Goal: Use online tool/utility: Use online tool/utility

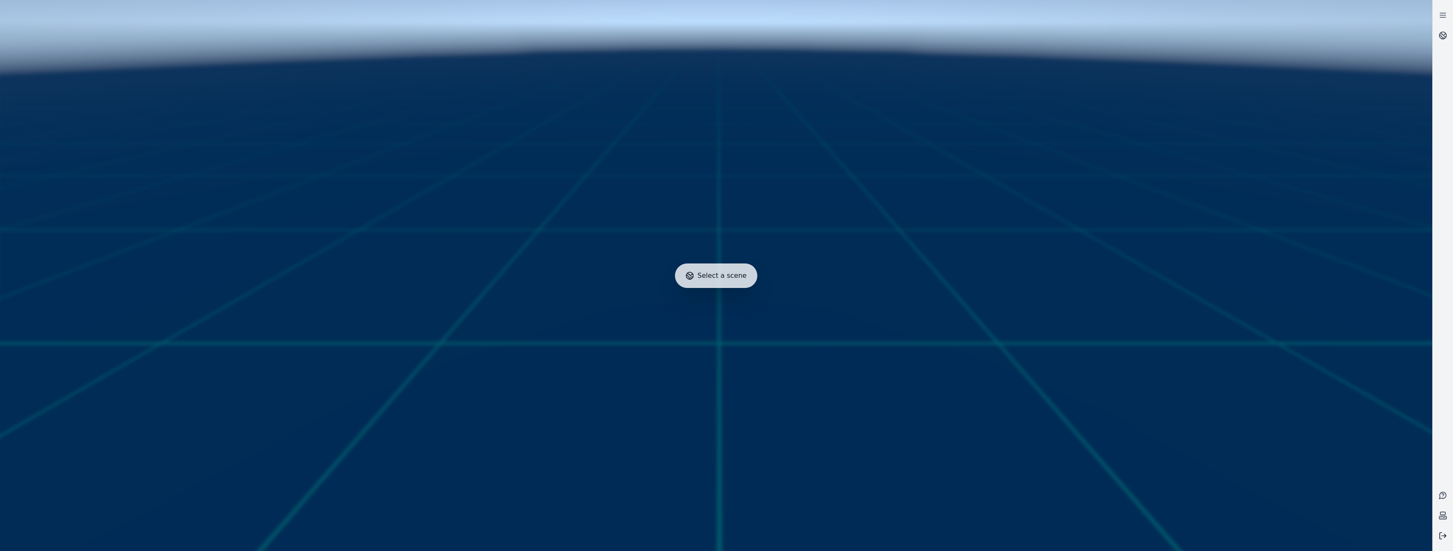
click at [1447, 538] on button at bounding box center [1443, 536] width 20 height 20
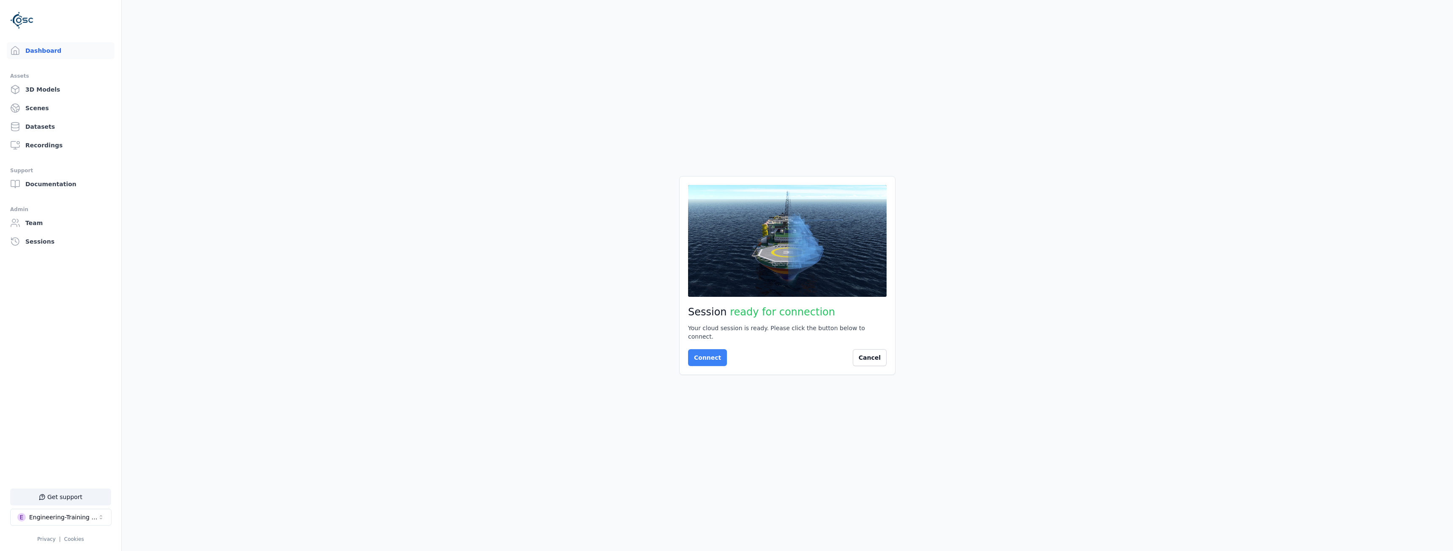
click at [707, 353] on button "Connect" at bounding box center [707, 357] width 39 height 17
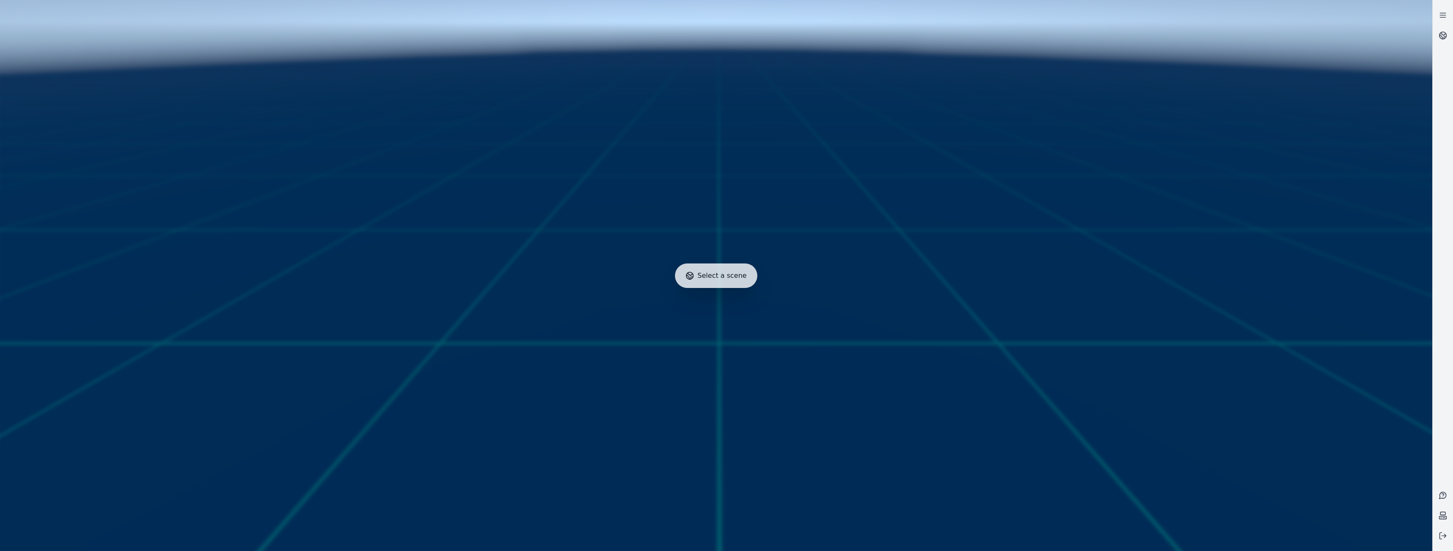
click at [694, 278] on icon at bounding box center [689, 276] width 8 height 8
click at [707, 275] on span "Select a scene" at bounding box center [721, 276] width 49 height 10
click at [1446, 36] on circle at bounding box center [1442, 35] width 7 height 7
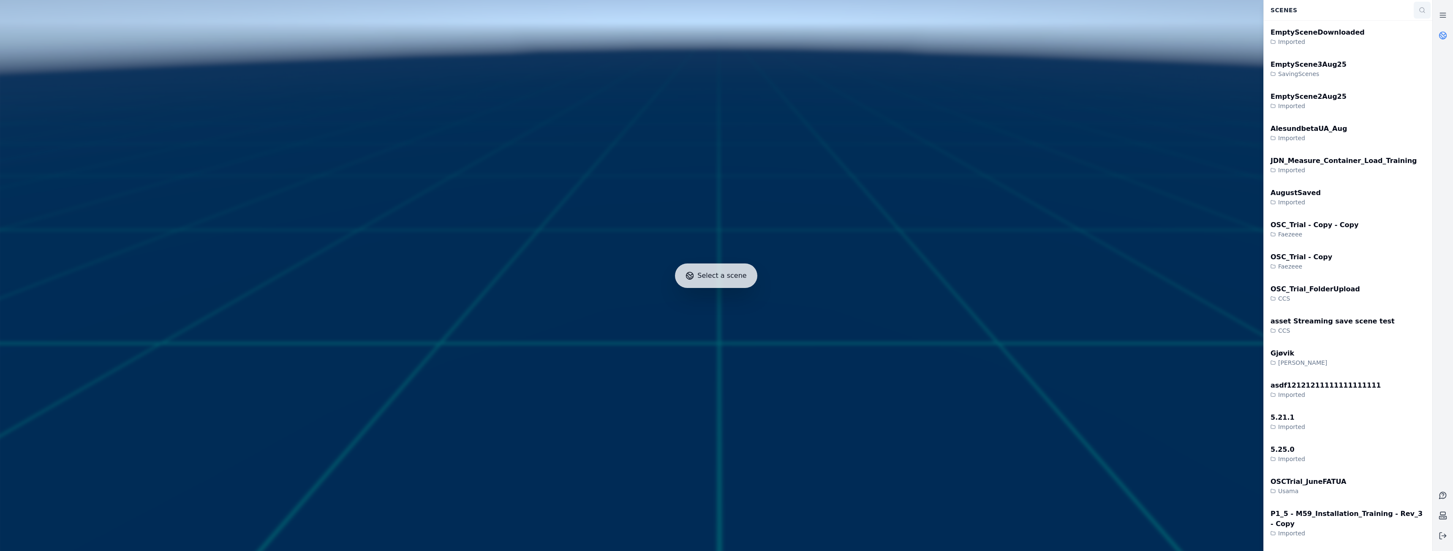
click at [1423, 11] on icon at bounding box center [1422, 10] width 7 height 7
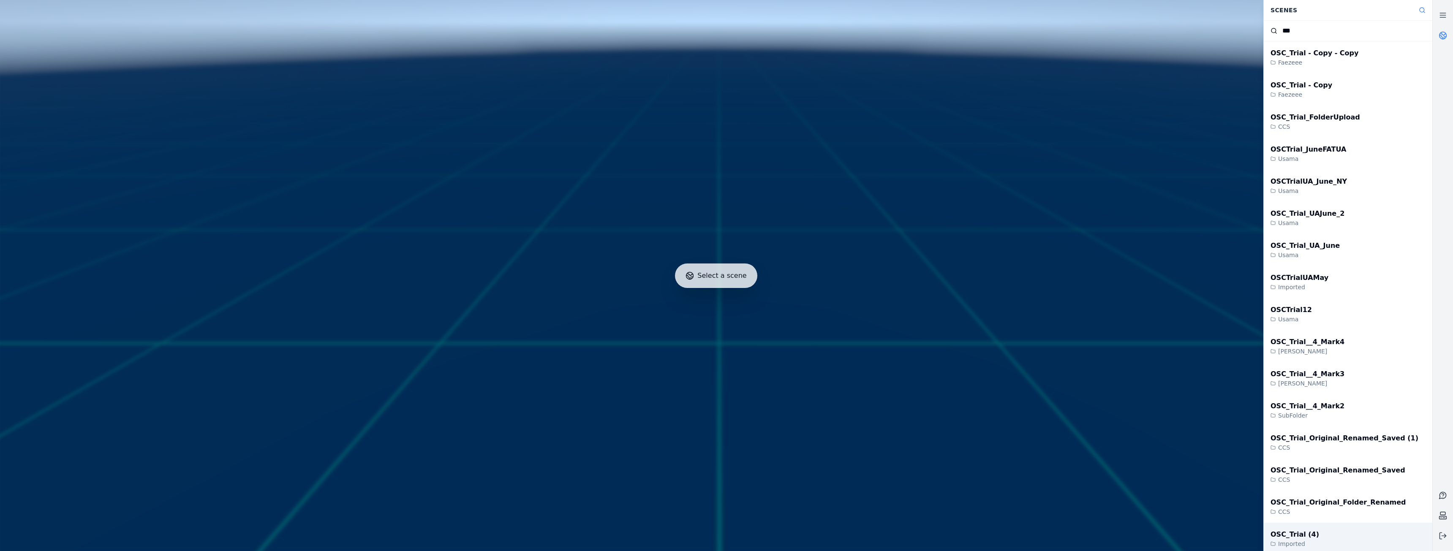
type input "***"
click at [1278, 534] on div "OSC_Trial (4)" at bounding box center [1294, 535] width 49 height 10
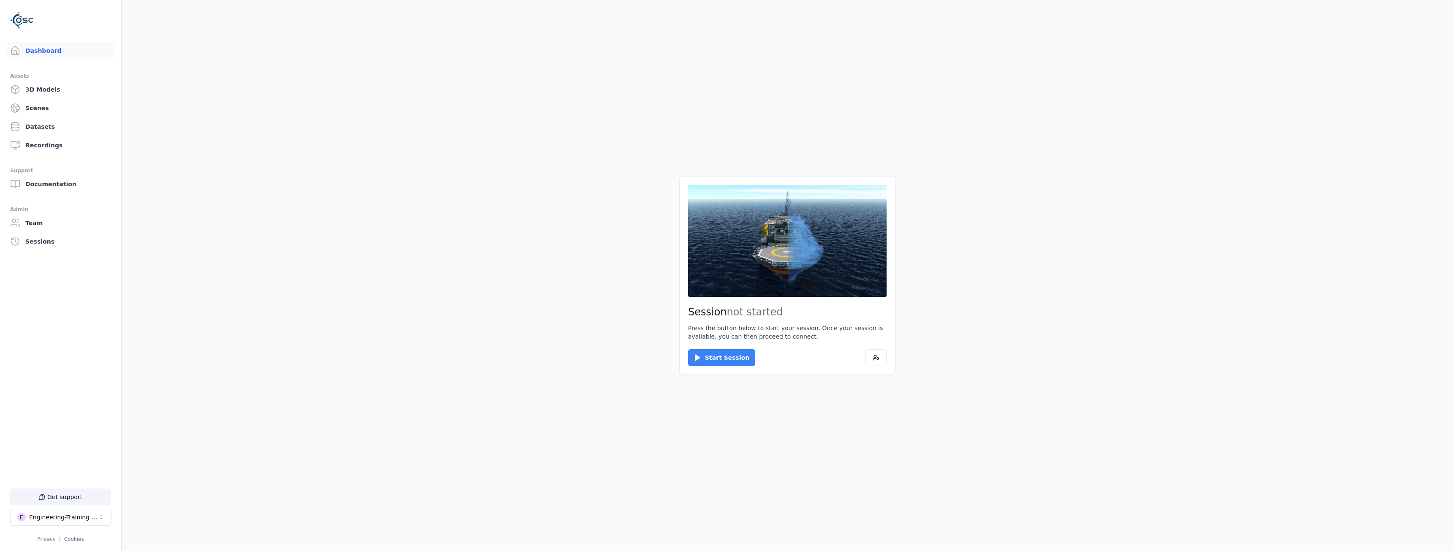
click at [719, 358] on button "Start Session" at bounding box center [721, 357] width 67 height 17
click at [702, 353] on button "Connect" at bounding box center [707, 357] width 39 height 17
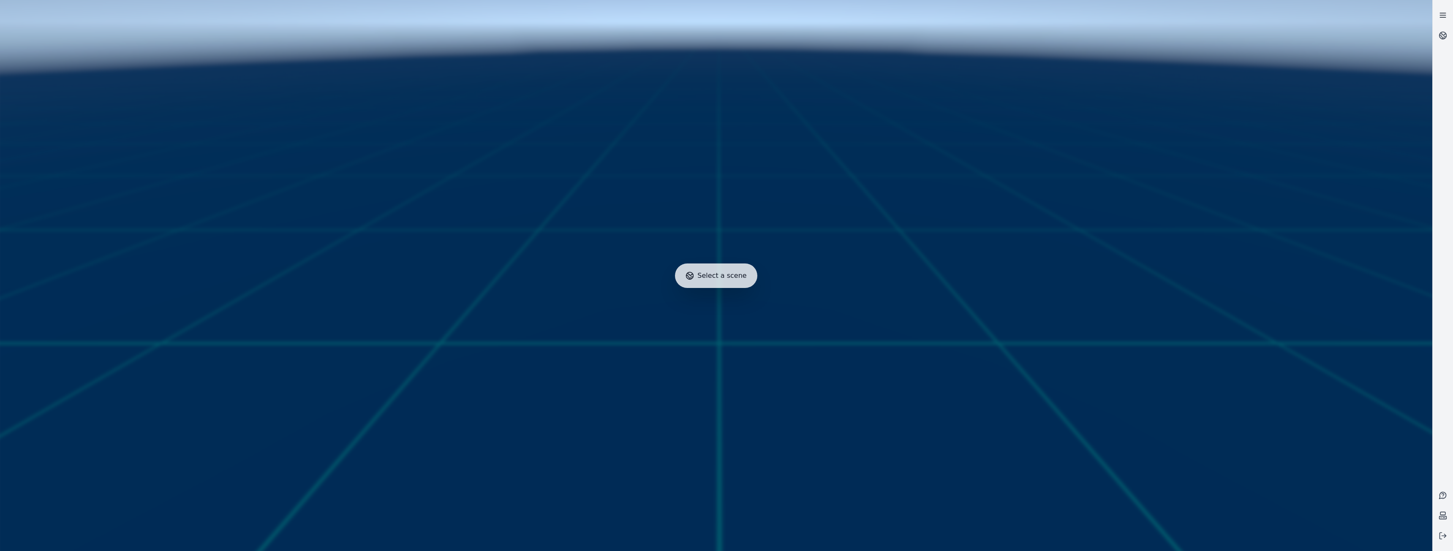
click at [1443, 12] on icon at bounding box center [1442, 15] width 8 height 8
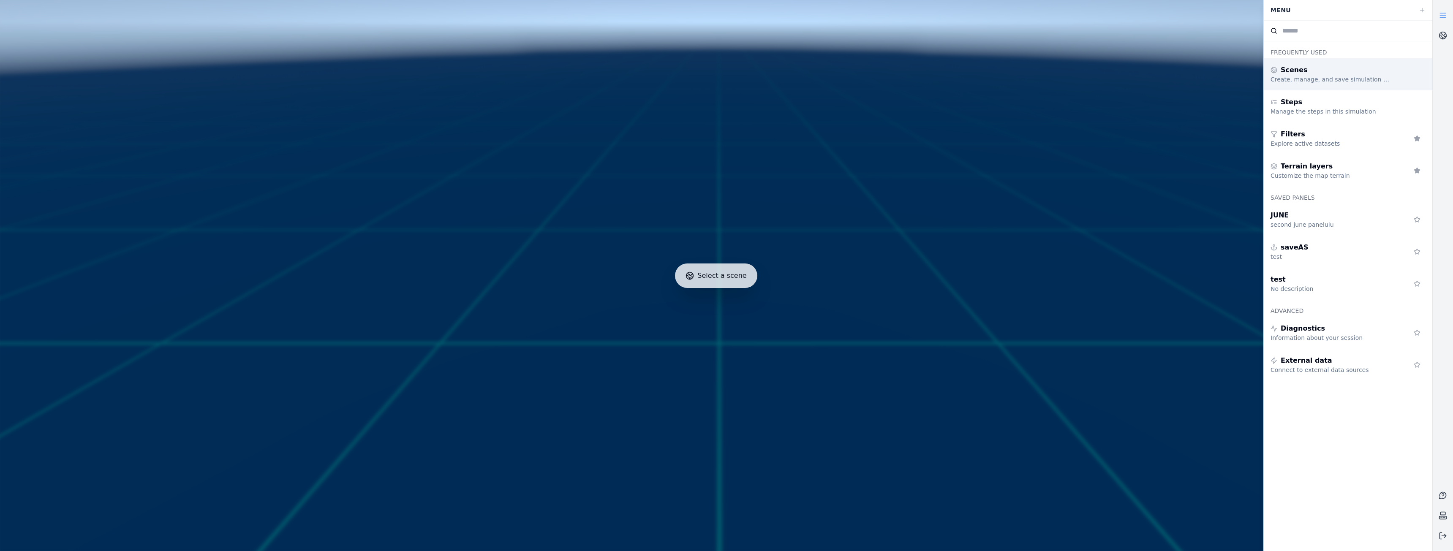
click at [1331, 73] on div "Scenes" at bounding box center [1331, 70] width 122 height 10
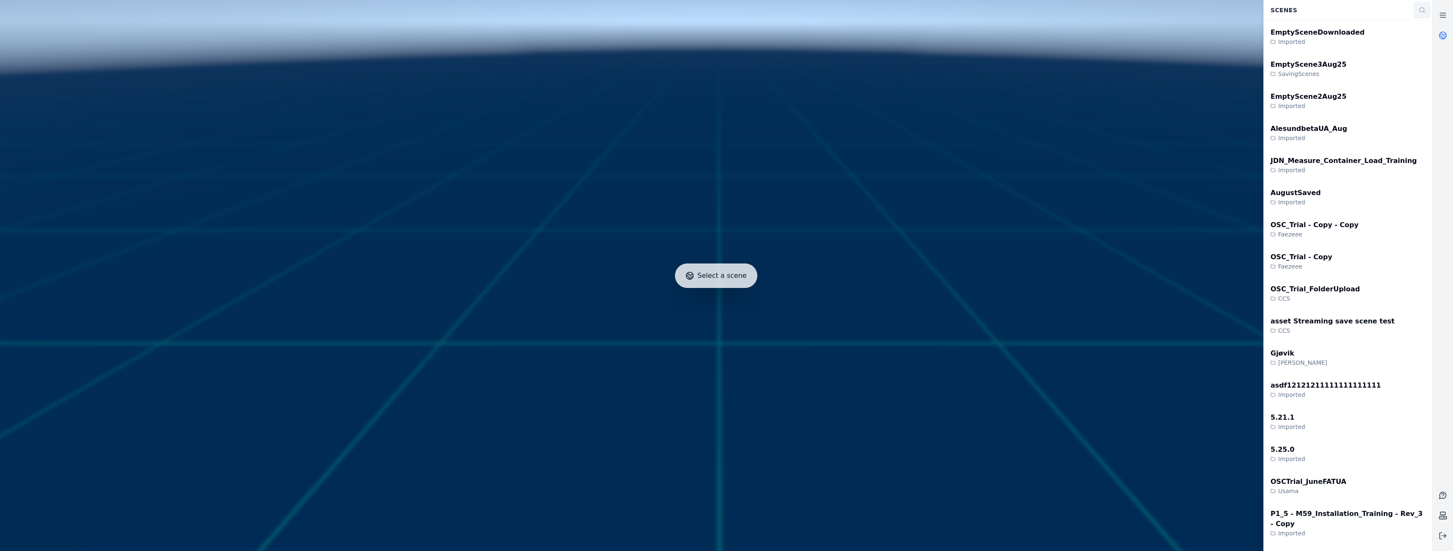
click at [1415, 9] on button at bounding box center [1422, 10] width 17 height 17
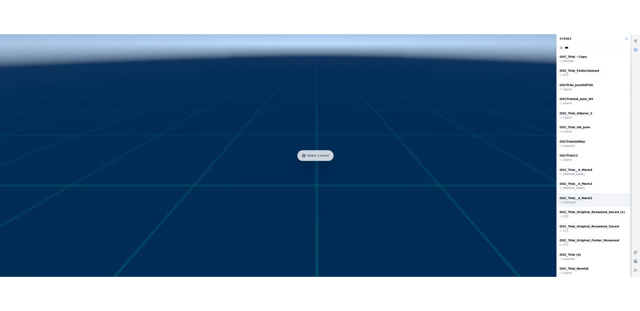
scroll to position [84, 0]
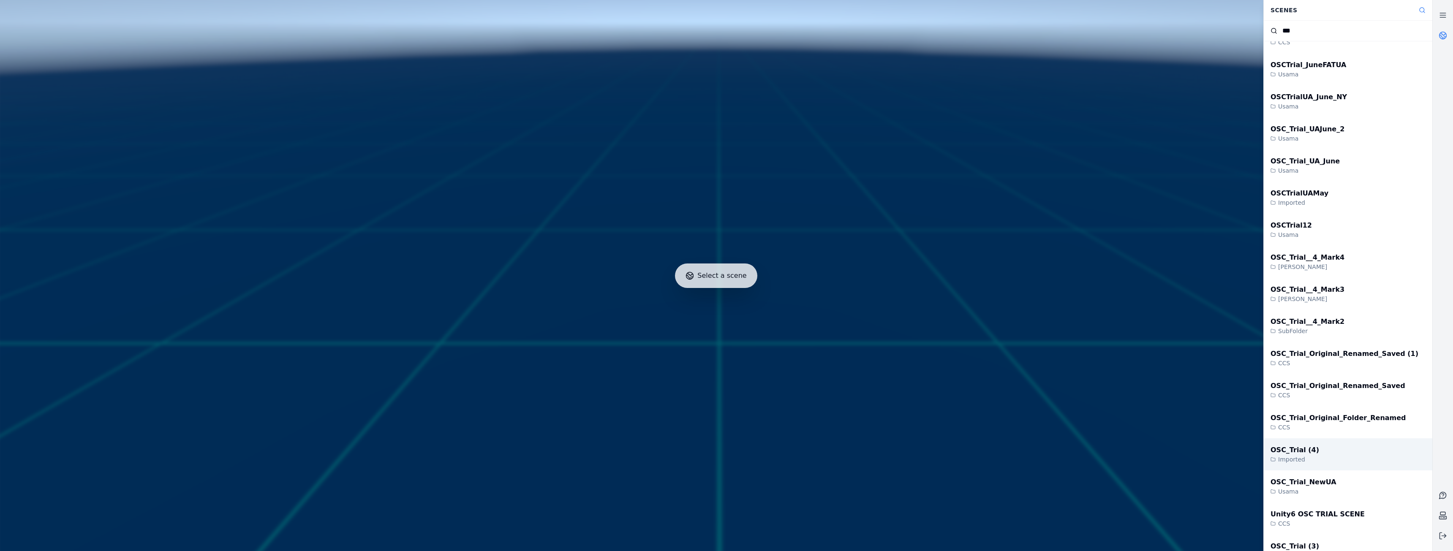
type input "***"
click at [1336, 457] on div "OSC_Trial (4) Imported" at bounding box center [1348, 454] width 169 height 32
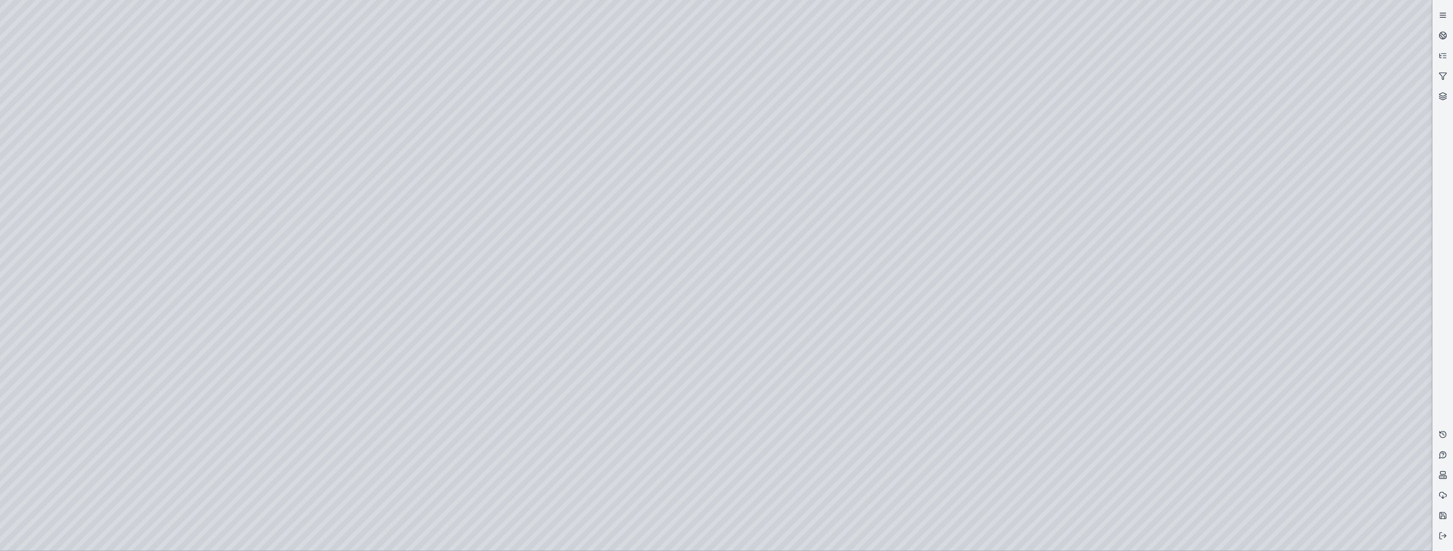
click at [1438, 8] on link at bounding box center [1443, 15] width 20 height 20
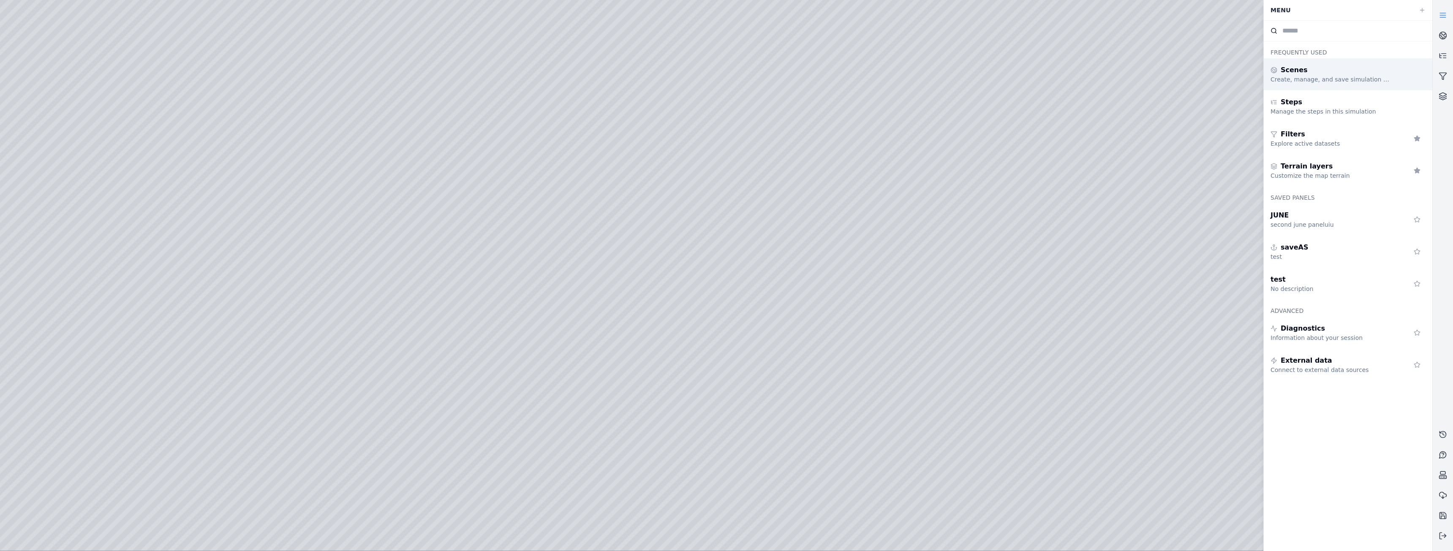
click at [1326, 71] on div "Scenes" at bounding box center [1331, 70] width 122 height 10
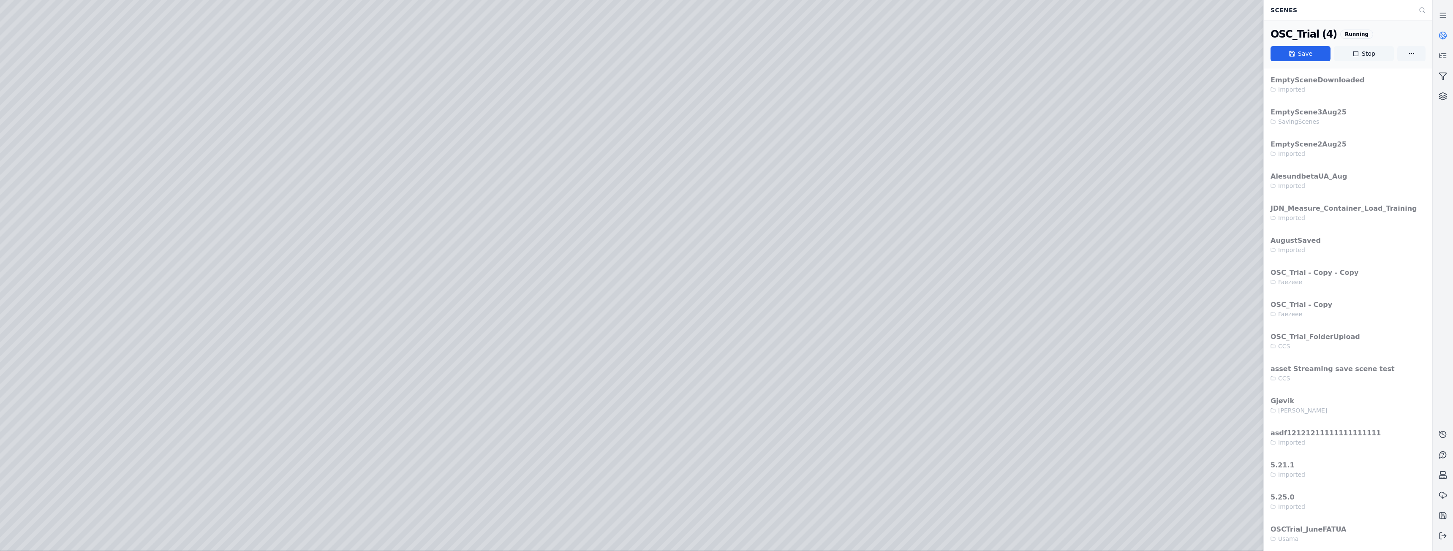
click at [1366, 52] on button "Stop" at bounding box center [1364, 53] width 60 height 15
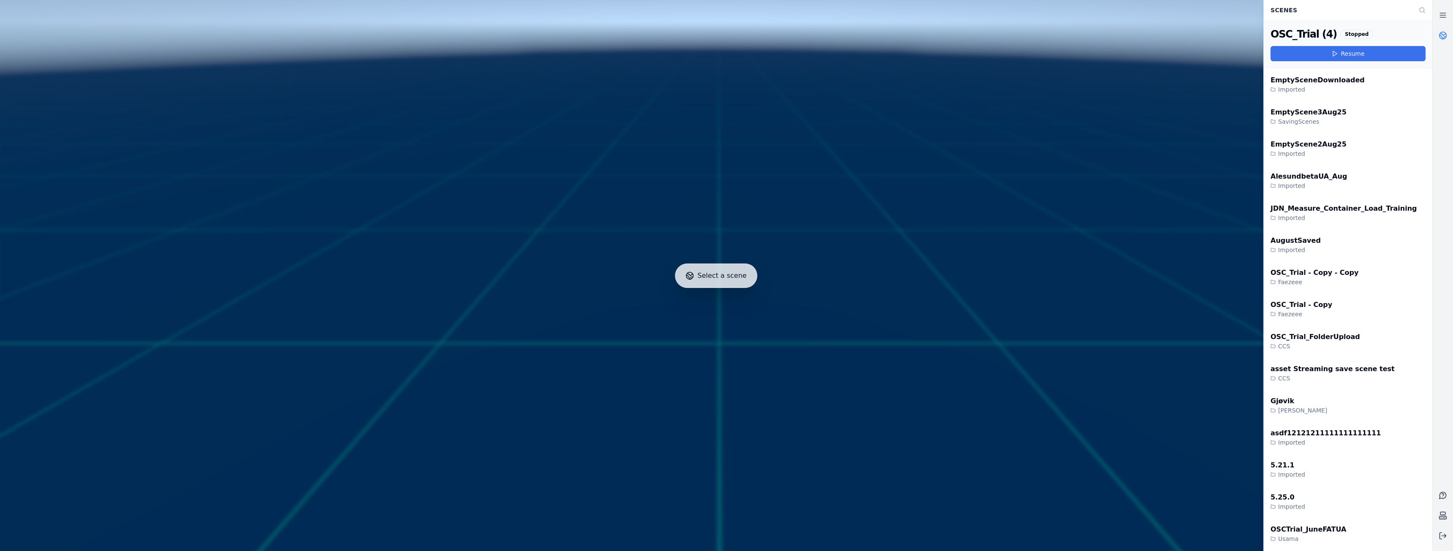
click at [1351, 55] on button "Resume" at bounding box center [1347, 53] width 155 height 15
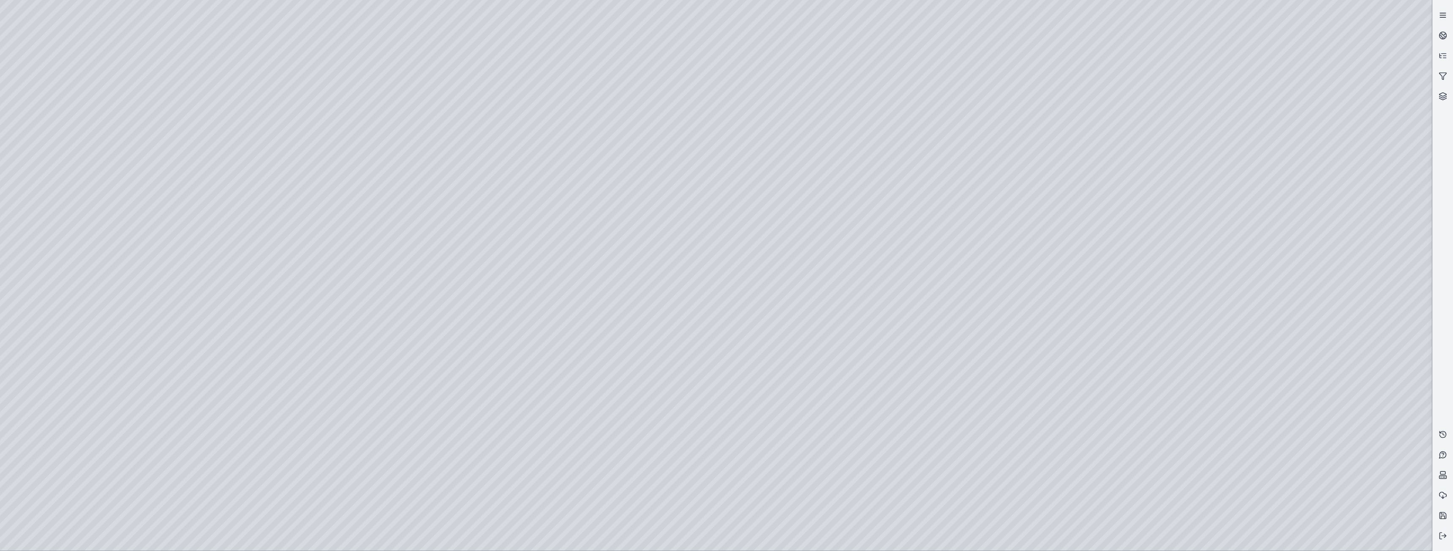
click at [1442, 12] on icon at bounding box center [1442, 15] width 8 height 8
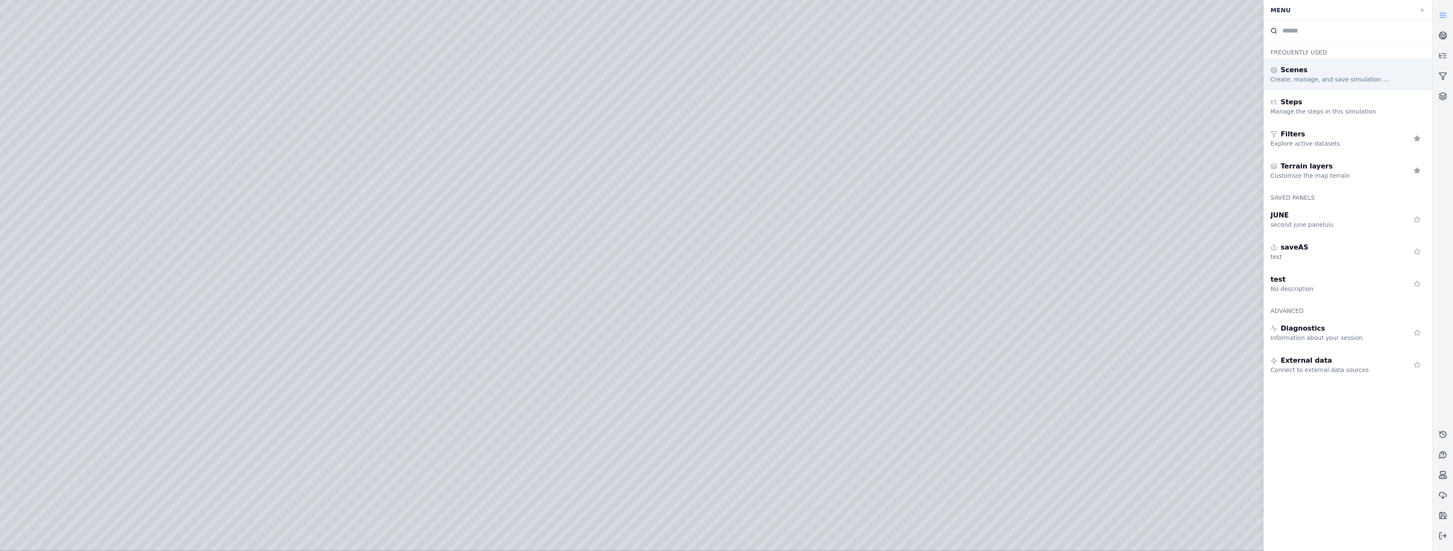
click at [1346, 78] on div "Create, manage, and save simulation scenes" at bounding box center [1331, 79] width 122 height 8
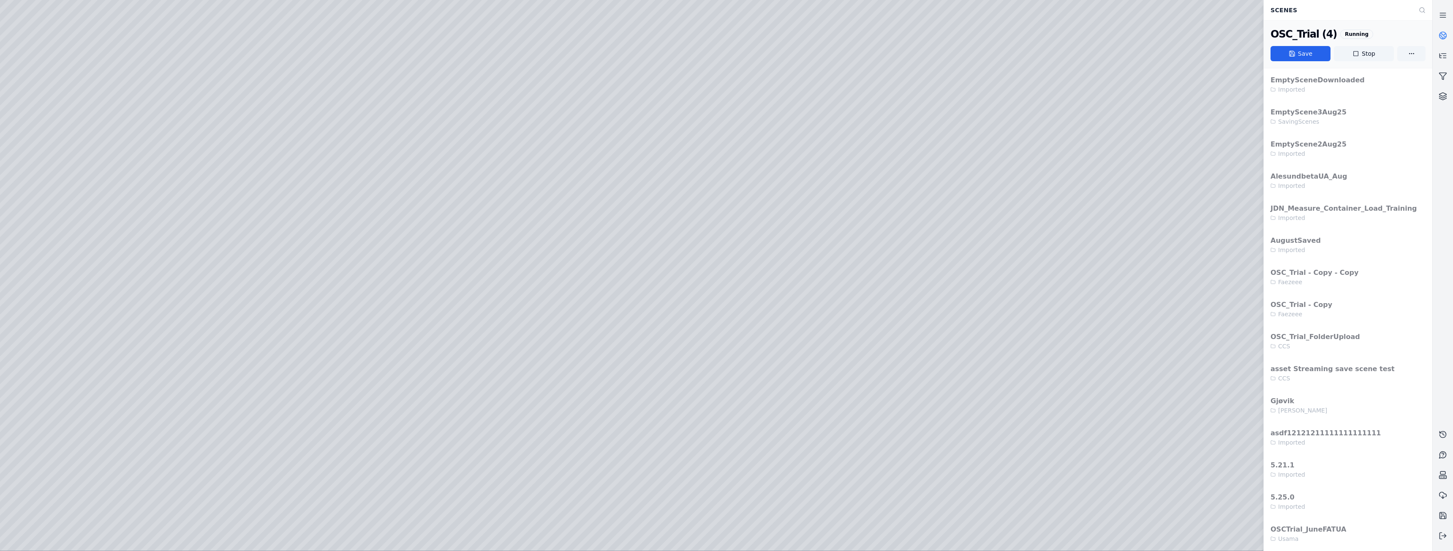
drag, startPoint x: 587, startPoint y: 389, endPoint x: 585, endPoint y: 394, distance: 5.3
click at [1366, 52] on button "Stop" at bounding box center [1364, 53] width 60 height 15
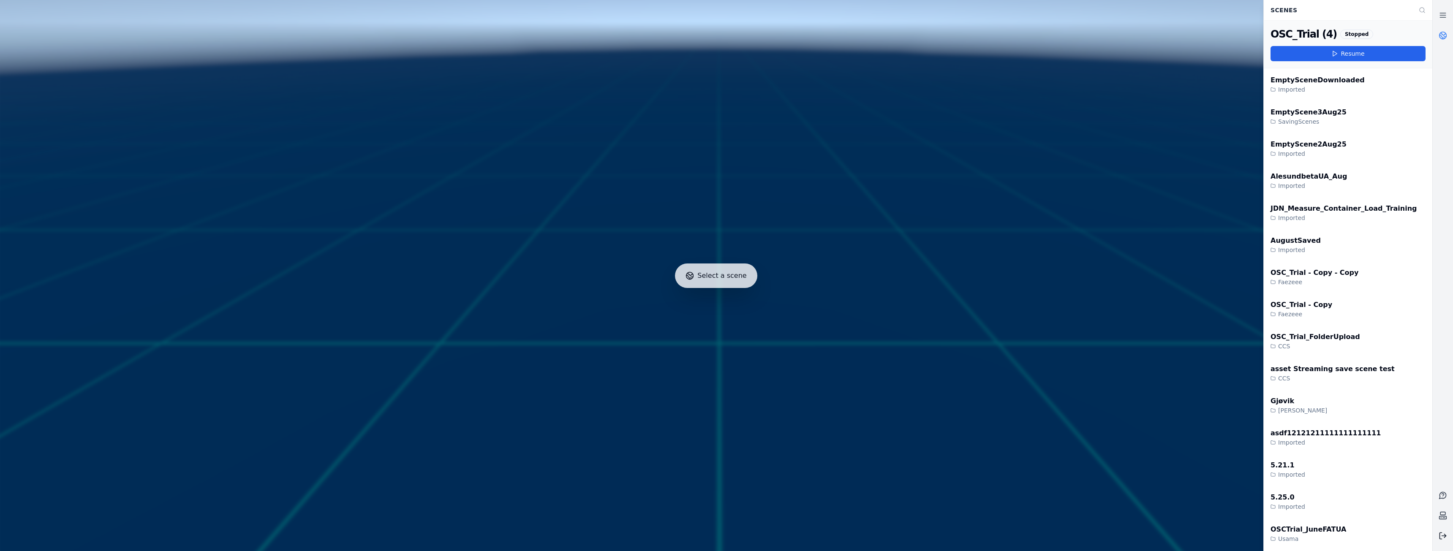
click at [1437, 533] on button at bounding box center [1443, 536] width 20 height 20
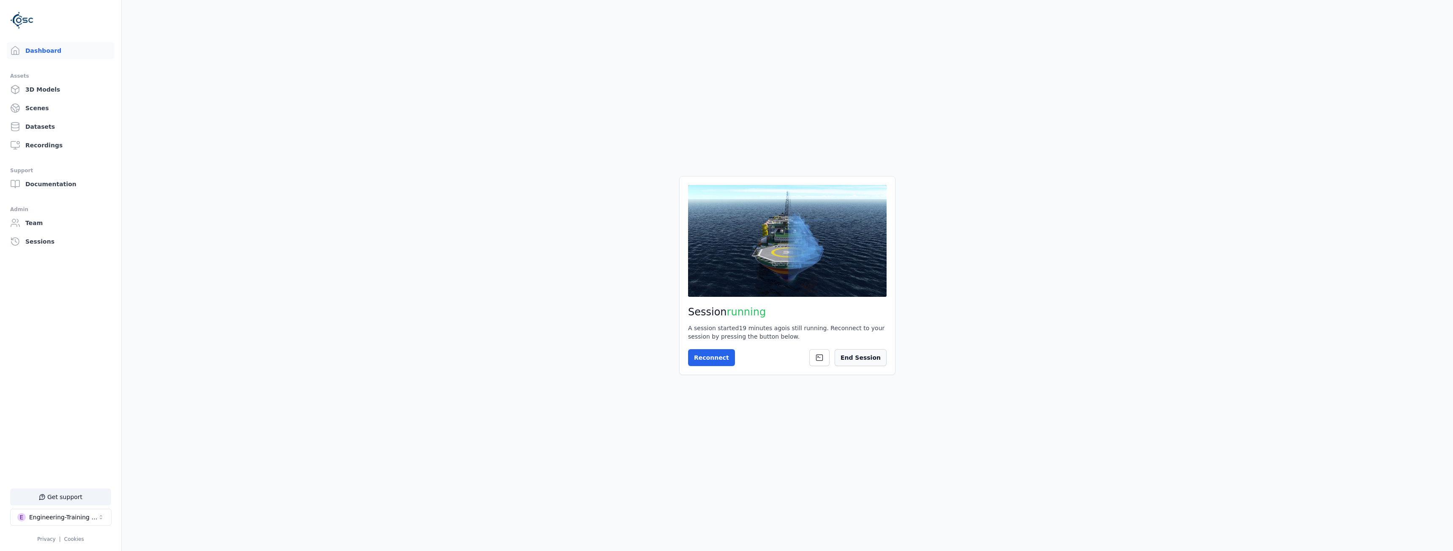
click at [867, 359] on button "End Session" at bounding box center [861, 357] width 52 height 17
click at [721, 354] on button "Start Session" at bounding box center [721, 357] width 67 height 17
click at [704, 357] on button "Connect" at bounding box center [707, 357] width 39 height 17
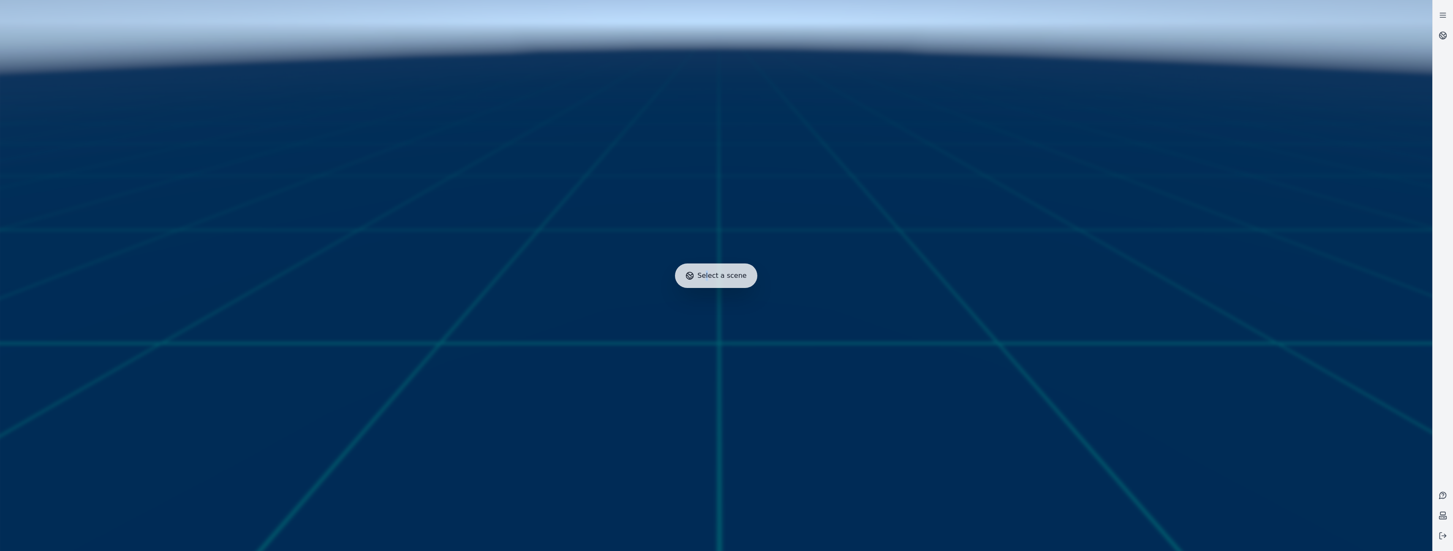
drag, startPoint x: 709, startPoint y: 280, endPoint x: 720, endPoint y: 275, distance: 11.7
click at [710, 280] on span "Select a scene" at bounding box center [721, 276] width 49 height 10
click at [731, 283] on div "Select a scene" at bounding box center [716, 276] width 82 height 24
drag, startPoint x: 706, startPoint y: 277, endPoint x: 765, endPoint y: 280, distance: 59.6
click at [765, 280] on div "Select a scene" at bounding box center [716, 275] width 1432 height 551
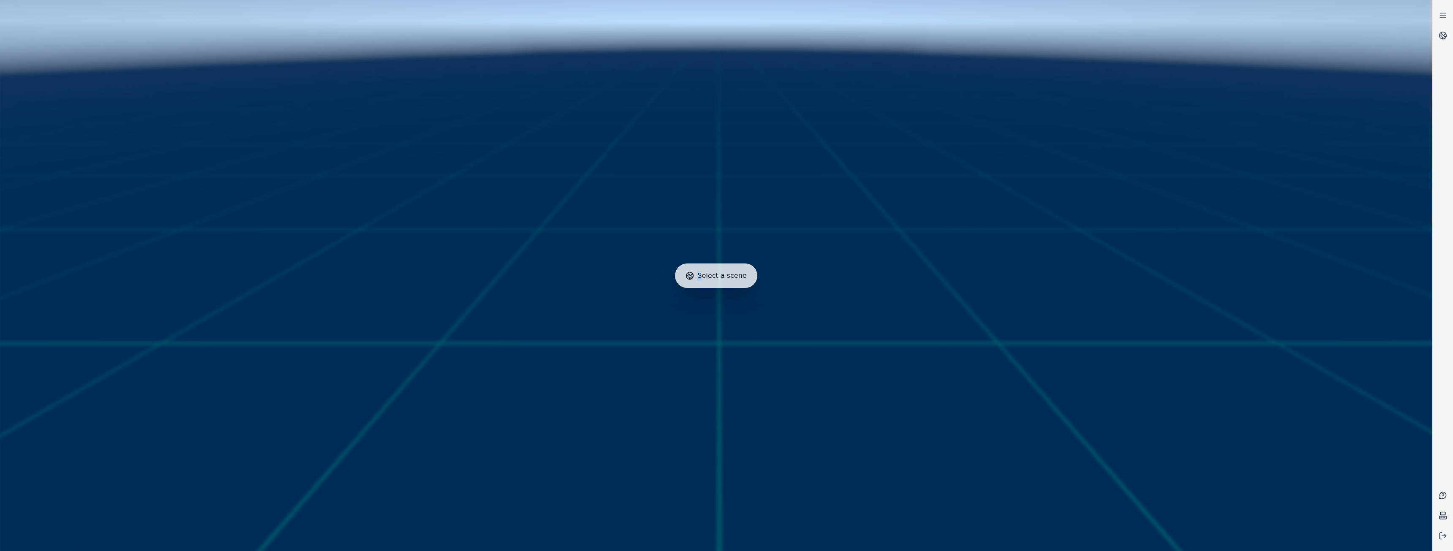
click at [693, 276] on icon at bounding box center [689, 276] width 8 height 8
click at [1442, 32] on circle at bounding box center [1442, 35] width 7 height 7
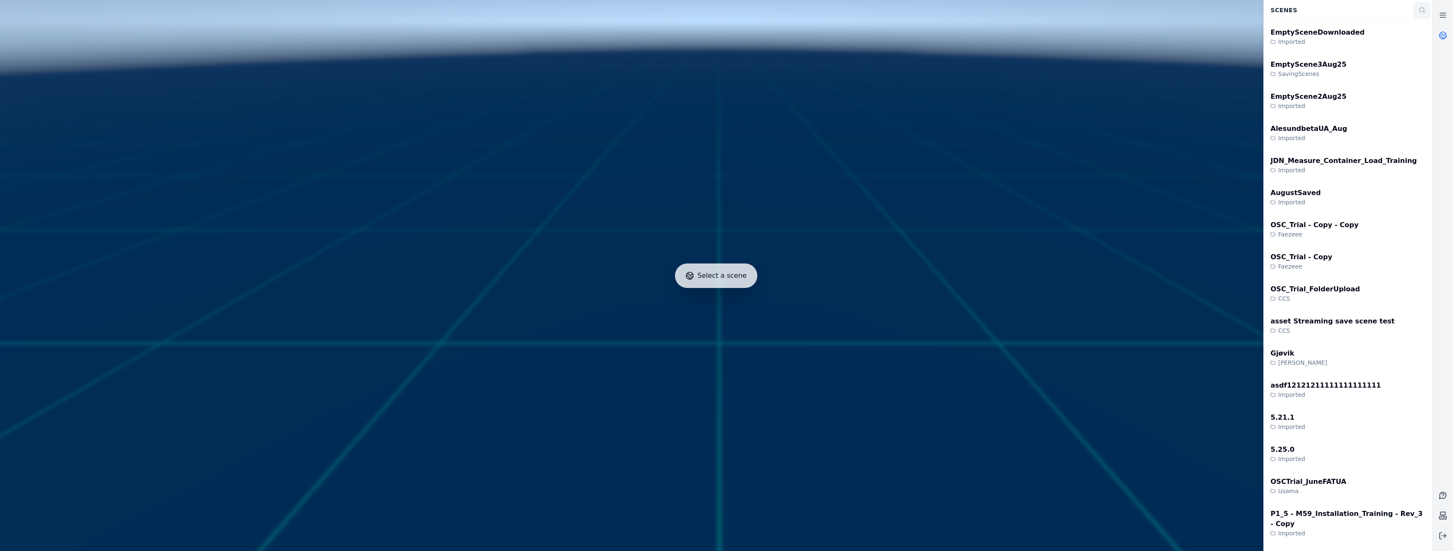
click at [1422, 11] on icon at bounding box center [1422, 10] width 7 height 7
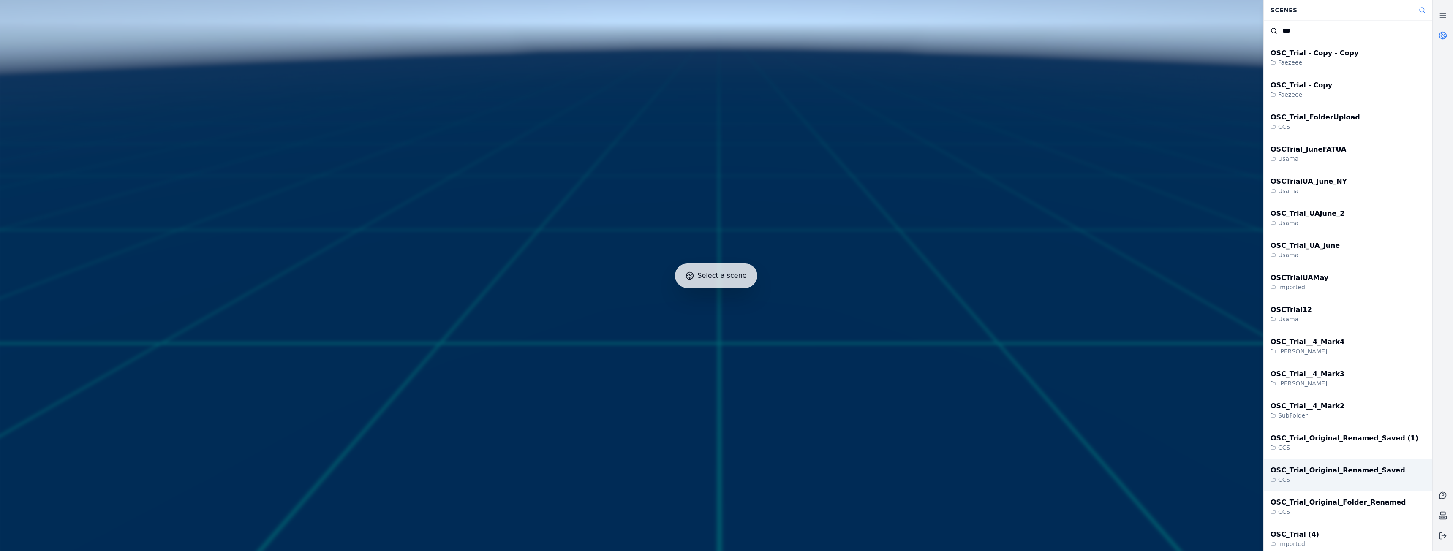
type input "***"
click at [1312, 532] on div "OSC_Trial (4) Imported" at bounding box center [1348, 539] width 169 height 32
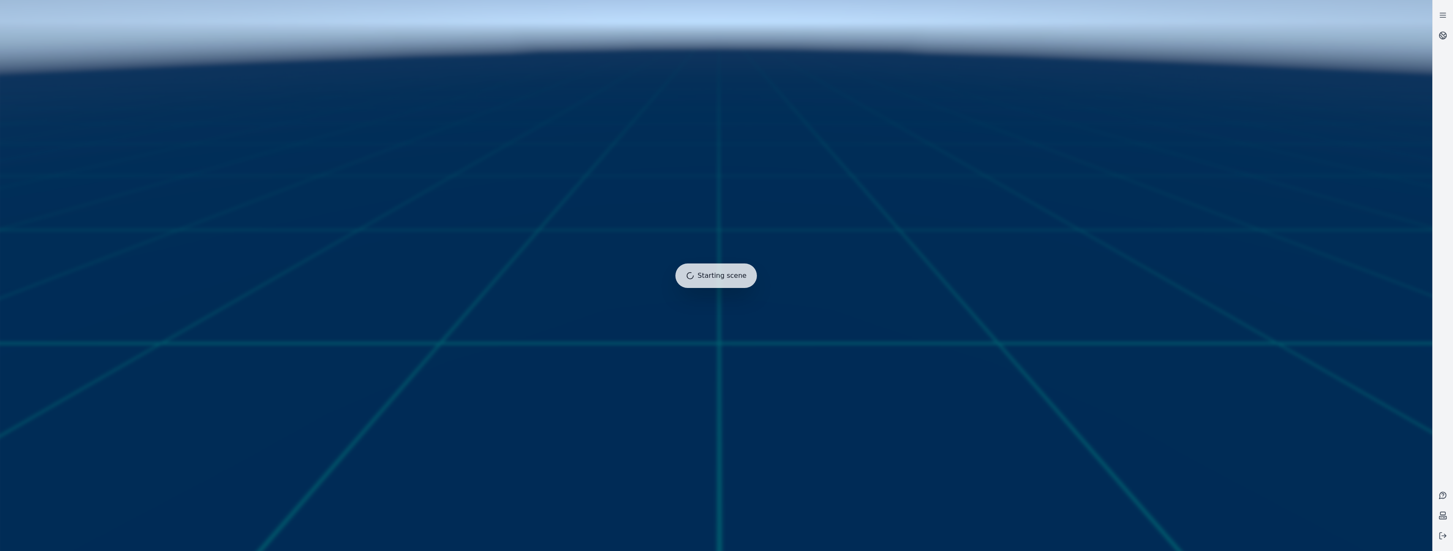
click at [709, 272] on span "Starting scene" at bounding box center [722, 276] width 49 height 10
click at [693, 277] on icon at bounding box center [690, 276] width 12 height 12
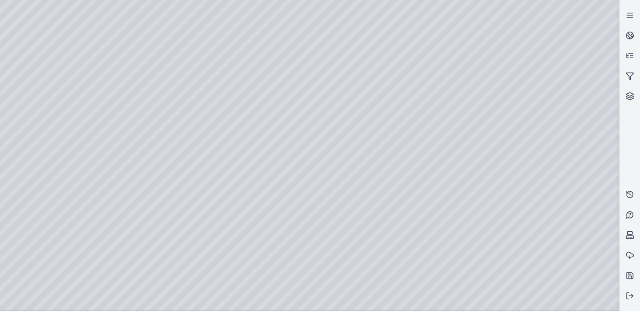
click at [323, 71] on div at bounding box center [309, 155] width 619 height 311
drag, startPoint x: 415, startPoint y: 115, endPoint x: 281, endPoint y: 120, distance: 134.4
drag, startPoint x: 398, startPoint y: 155, endPoint x: 276, endPoint y: 147, distance: 122.3
click at [282, 147] on div at bounding box center [309, 155] width 619 height 311
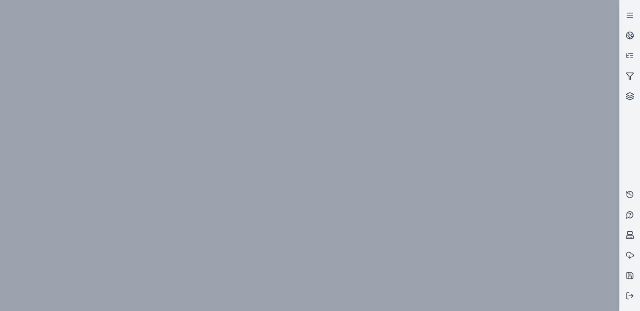
drag, startPoint x: 408, startPoint y: 146, endPoint x: 286, endPoint y: 154, distance: 122.7
drag, startPoint x: 286, startPoint y: 154, endPoint x: 351, endPoint y: 128, distance: 70.0
click at [351, 128] on div at bounding box center [310, 155] width 620 height 311
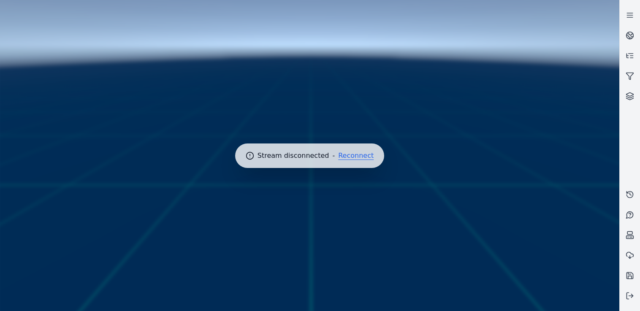
click at [347, 159] on button "Reconnect" at bounding box center [355, 155] width 35 height 7
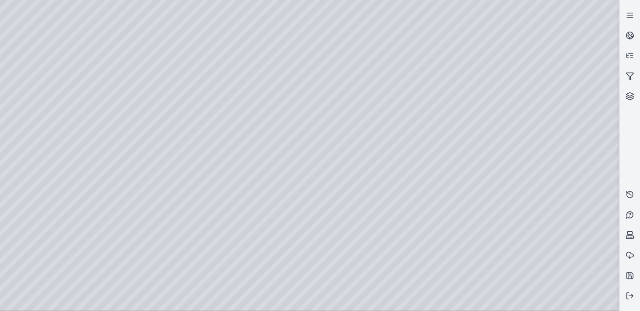
click at [424, 135] on div at bounding box center [309, 155] width 619 height 311
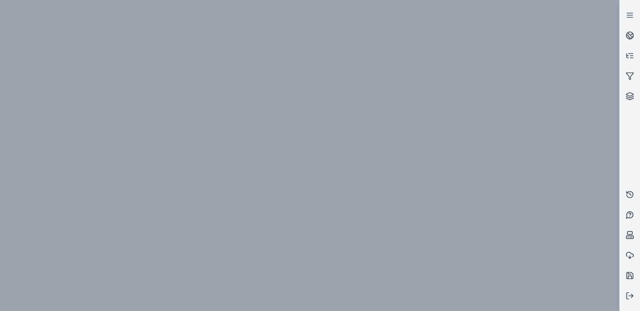
drag, startPoint x: 423, startPoint y: 144, endPoint x: 291, endPoint y: 141, distance: 131.8
drag, startPoint x: 291, startPoint y: 141, endPoint x: 509, endPoint y: 96, distance: 222.6
click at [510, 95] on div at bounding box center [310, 155] width 620 height 311
drag, startPoint x: 418, startPoint y: 120, endPoint x: 216, endPoint y: 112, distance: 202.0
click at [216, 112] on div at bounding box center [310, 155] width 620 height 311
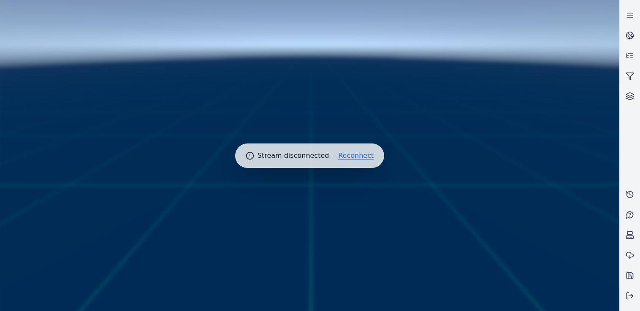
click at [359, 154] on button "Reconnect" at bounding box center [355, 155] width 35 height 7
